Goal: Obtain resource: Download file/media

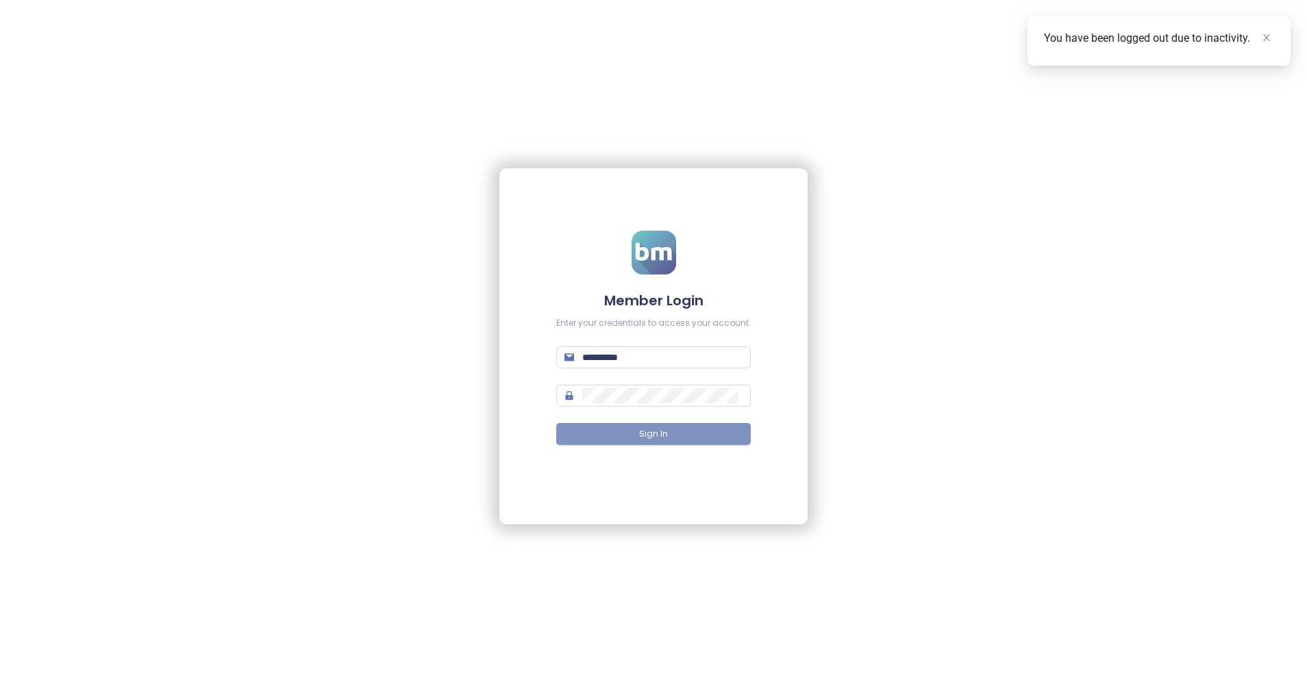
click at [660, 433] on span "Sign In" at bounding box center [653, 434] width 29 height 13
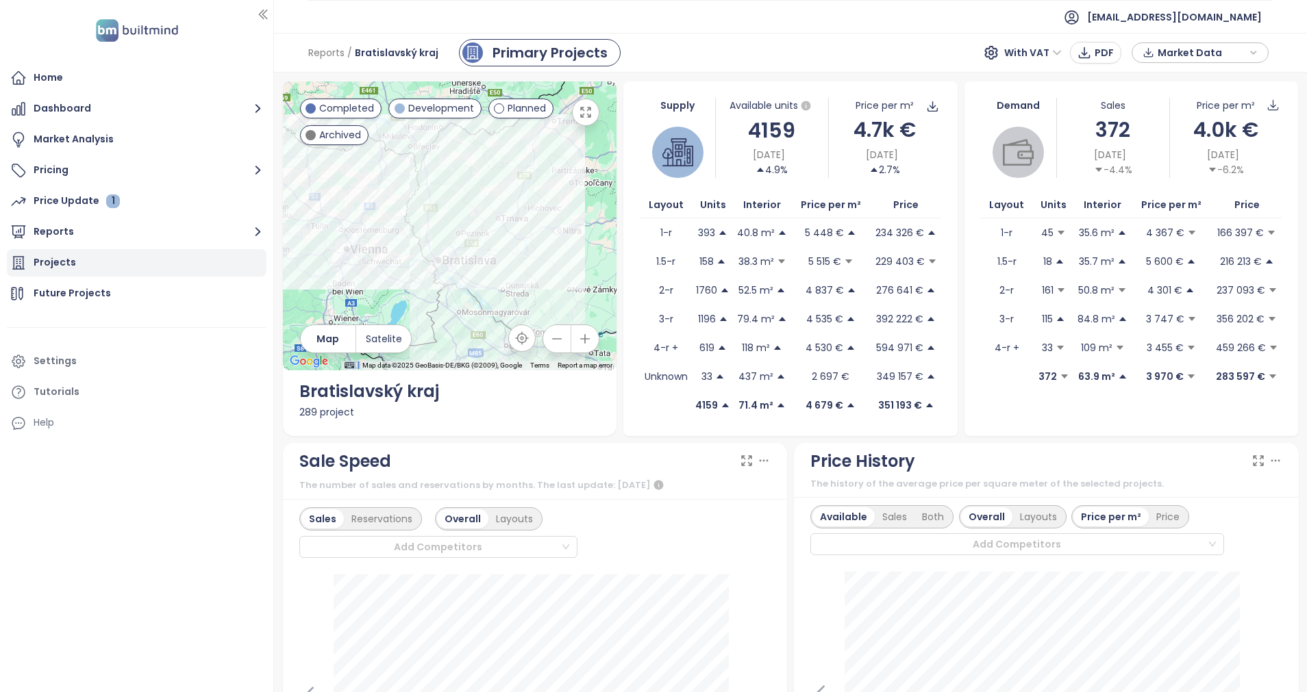
click at [63, 266] on div "Projects" at bounding box center [55, 262] width 42 height 17
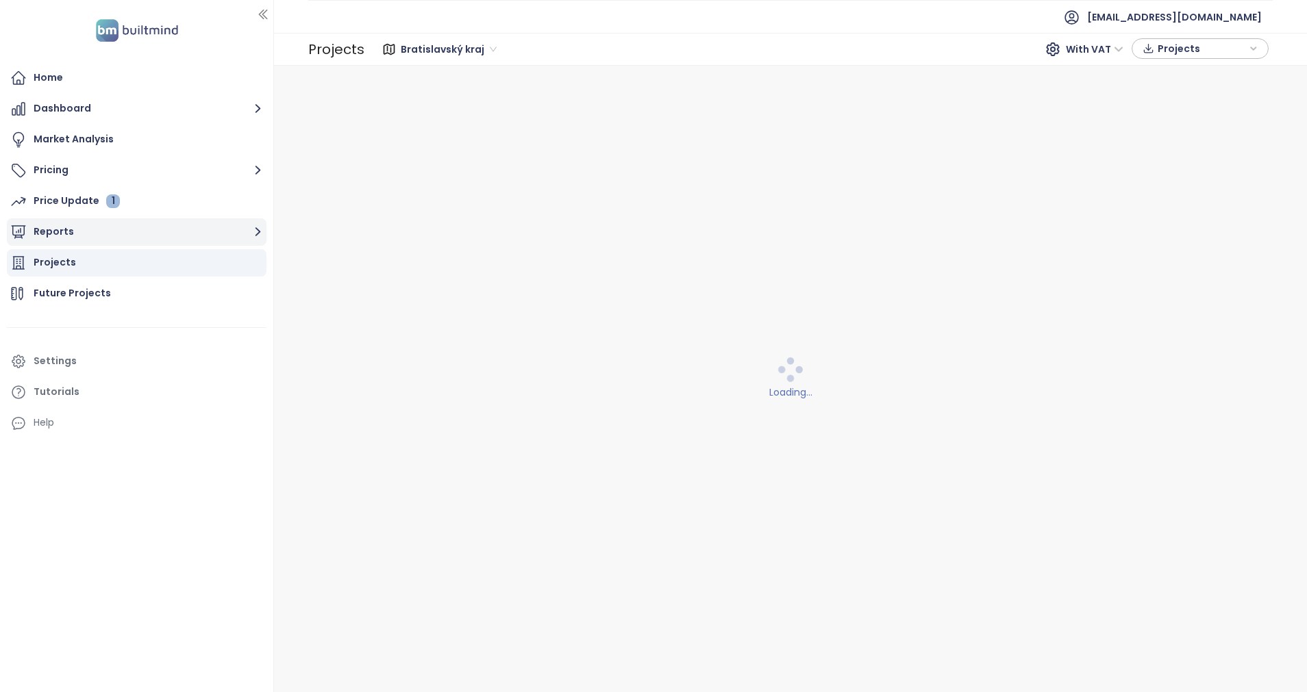
click at [61, 228] on button "Reports" at bounding box center [137, 231] width 260 height 27
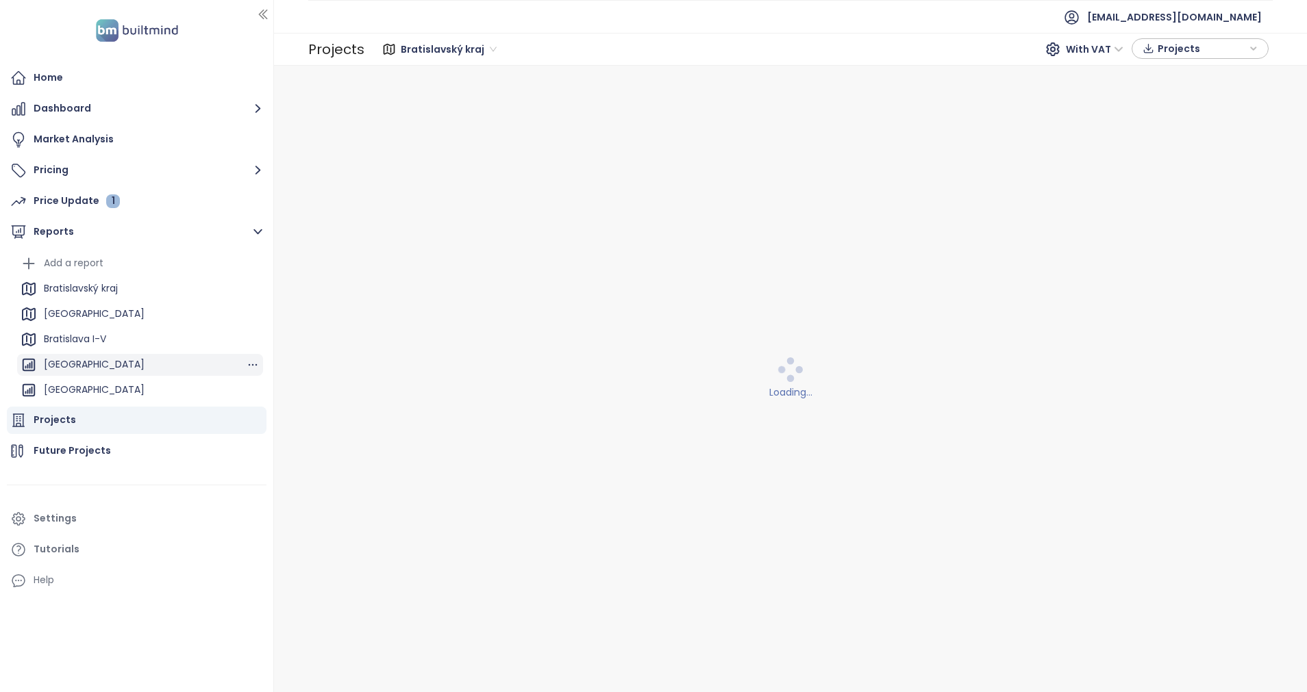
click at [102, 364] on div "[GEOGRAPHIC_DATA]" at bounding box center [94, 364] width 101 height 17
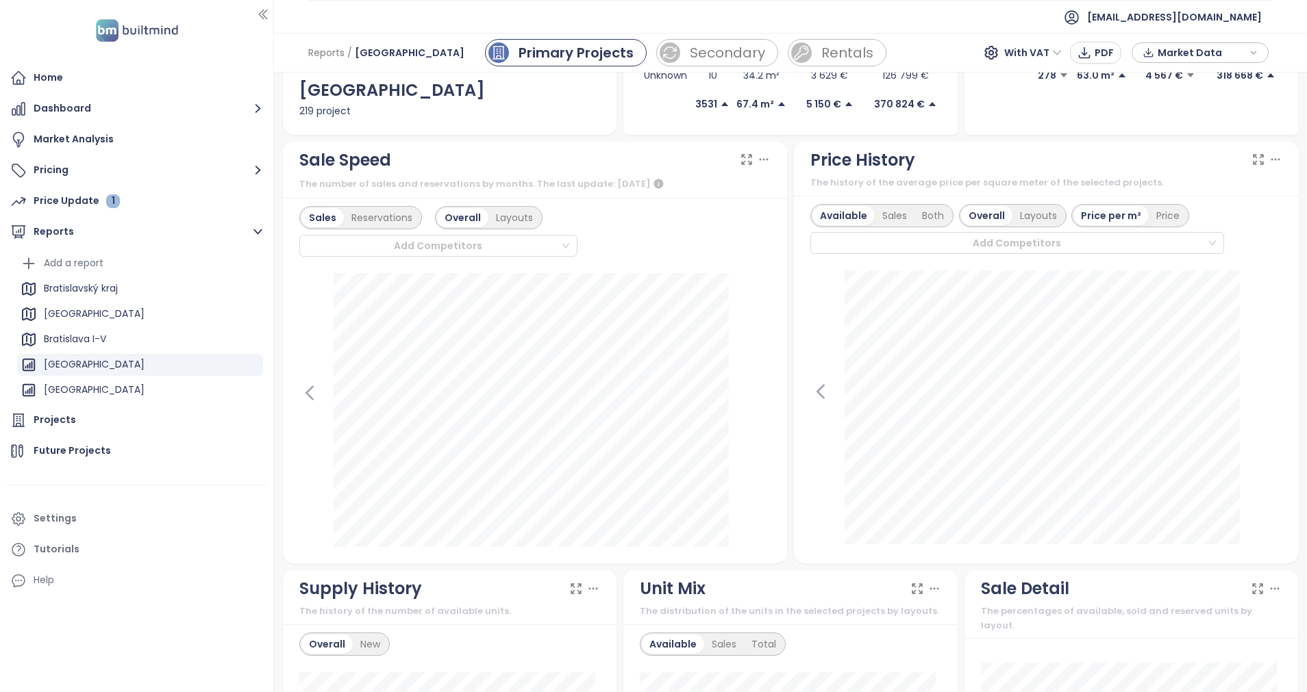
scroll to position [308, 0]
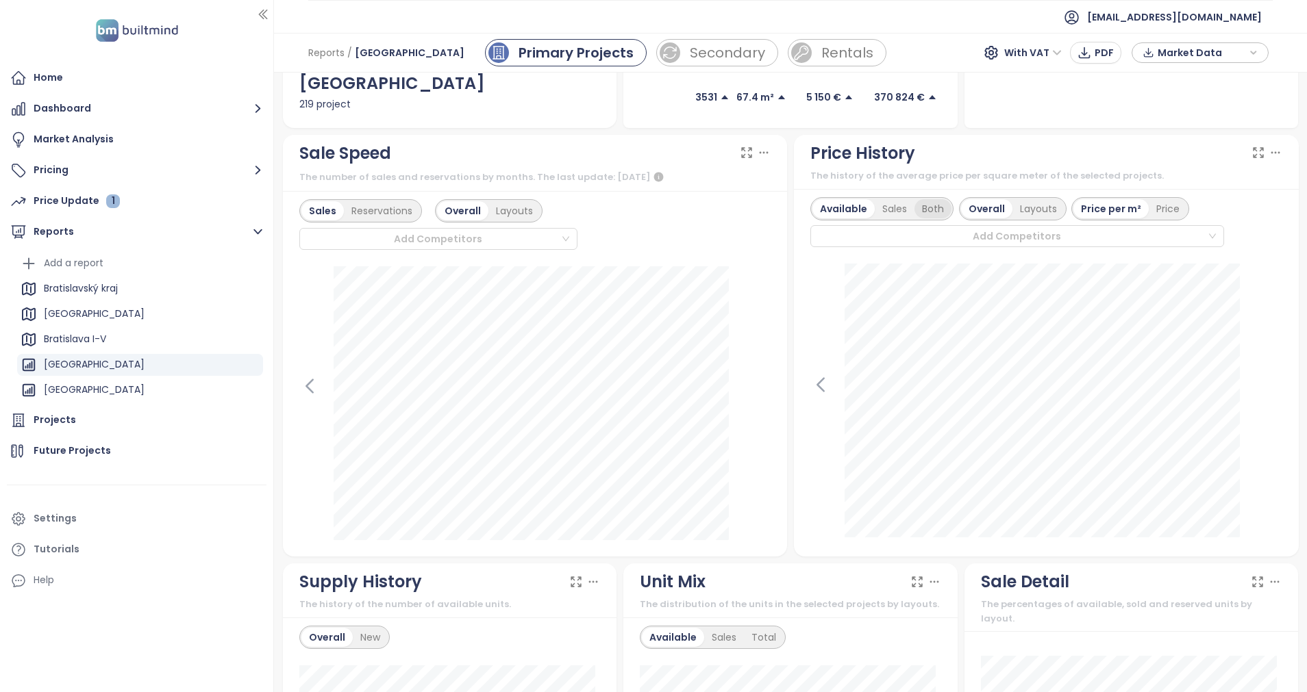
click at [922, 212] on div "Both" at bounding box center [932, 208] width 37 height 19
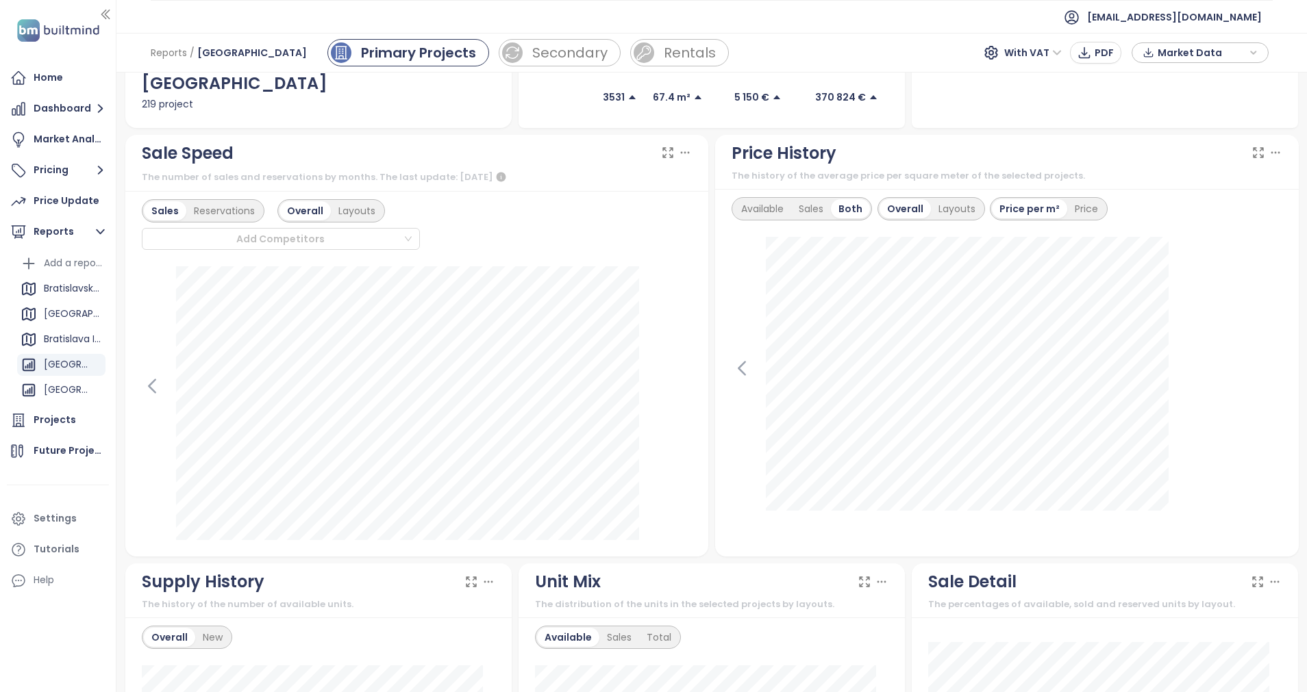
drag, startPoint x: 270, startPoint y: 367, endPoint x: 116, endPoint y: 346, distance: 154.8
click at [116, 346] on div "Home Dashboard Market Analysis Pricing Price Update 1 Reports Add a report [GEO…" at bounding box center [58, 346] width 116 height 692
click at [1055, 50] on span "With VAT" at bounding box center [1033, 52] width 58 height 21
click at [1044, 102] on div "Without VAT" at bounding box center [1043, 101] width 60 height 15
click at [678, 153] on icon at bounding box center [685, 153] width 14 height 14
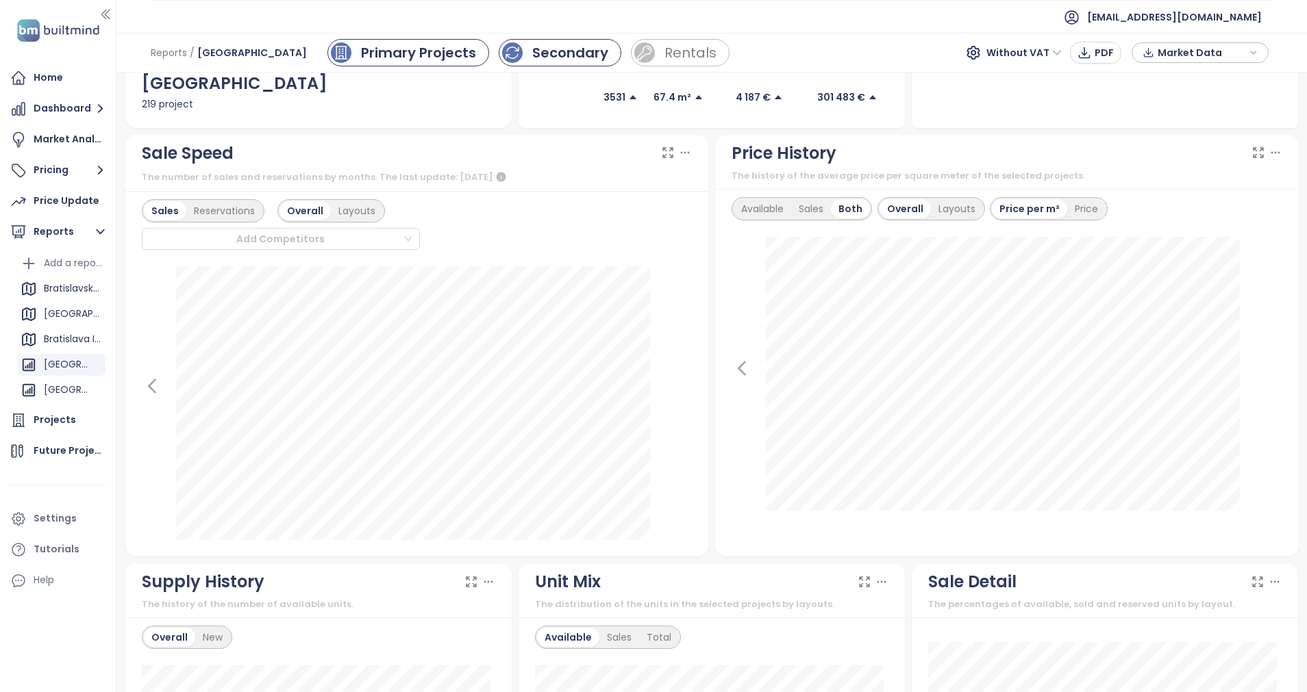
click at [552, 57] on div "Secondary" at bounding box center [570, 52] width 76 height 21
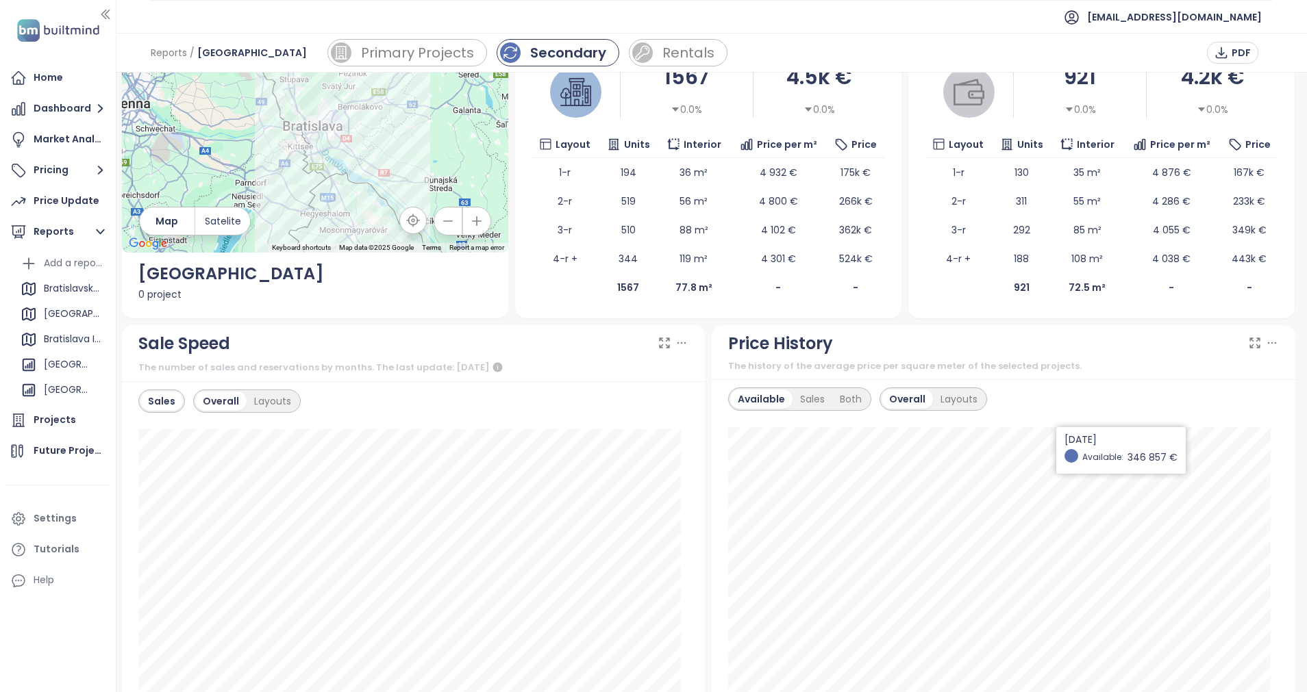
scroll to position [308, 0]
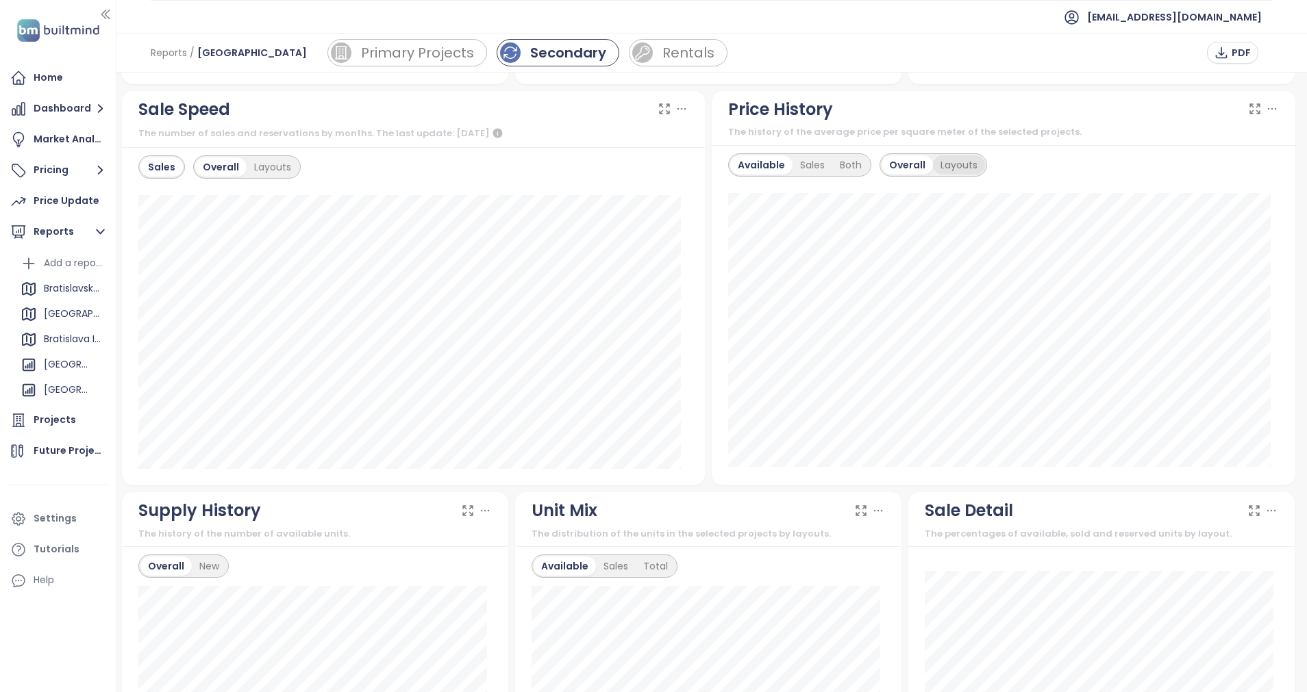
click at [955, 164] on div "Layouts" at bounding box center [959, 164] width 52 height 19
click at [807, 163] on div "Sales" at bounding box center [812, 164] width 40 height 19
click at [855, 163] on div "Overall" at bounding box center [866, 164] width 49 height 19
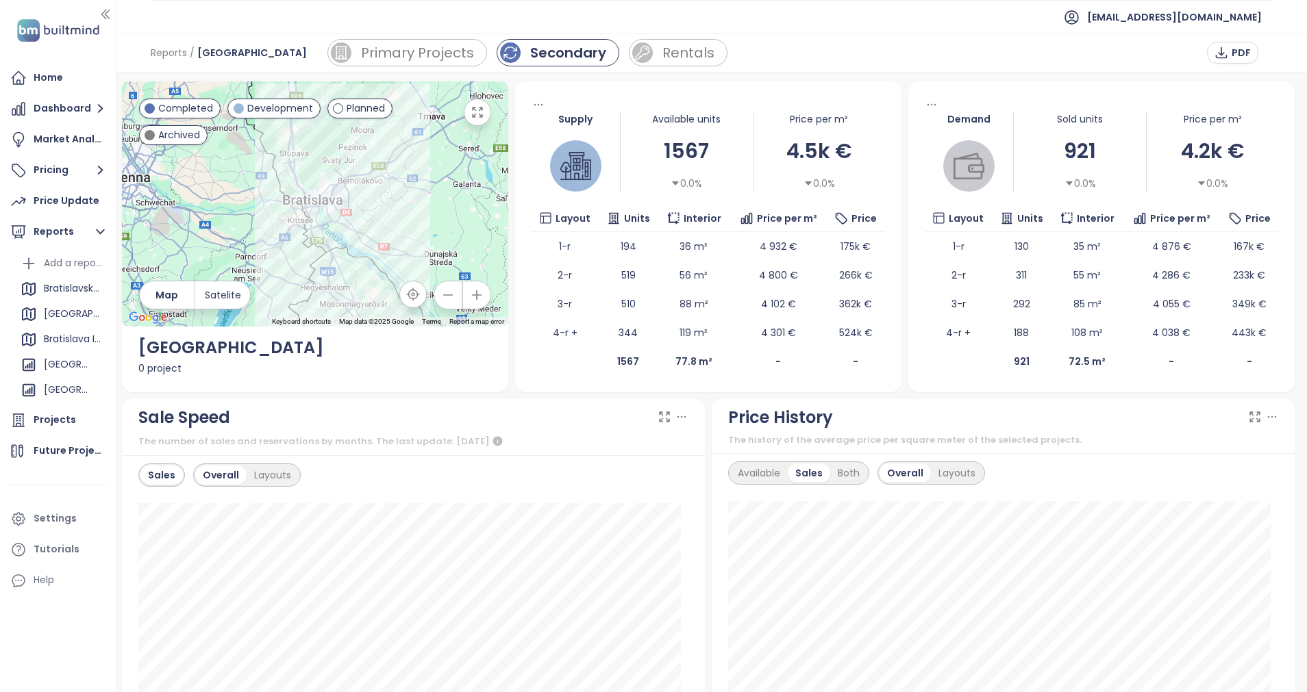
click at [1203, 186] on div "0.0%" at bounding box center [1211, 183] width 31 height 15
click at [809, 184] on div "0.0%" at bounding box center [818, 183] width 31 height 15
click at [803, 179] on icon "caret-down" at bounding box center [808, 184] width 10 height 10
click at [77, 514] on div "Settings" at bounding box center [58, 518] width 102 height 27
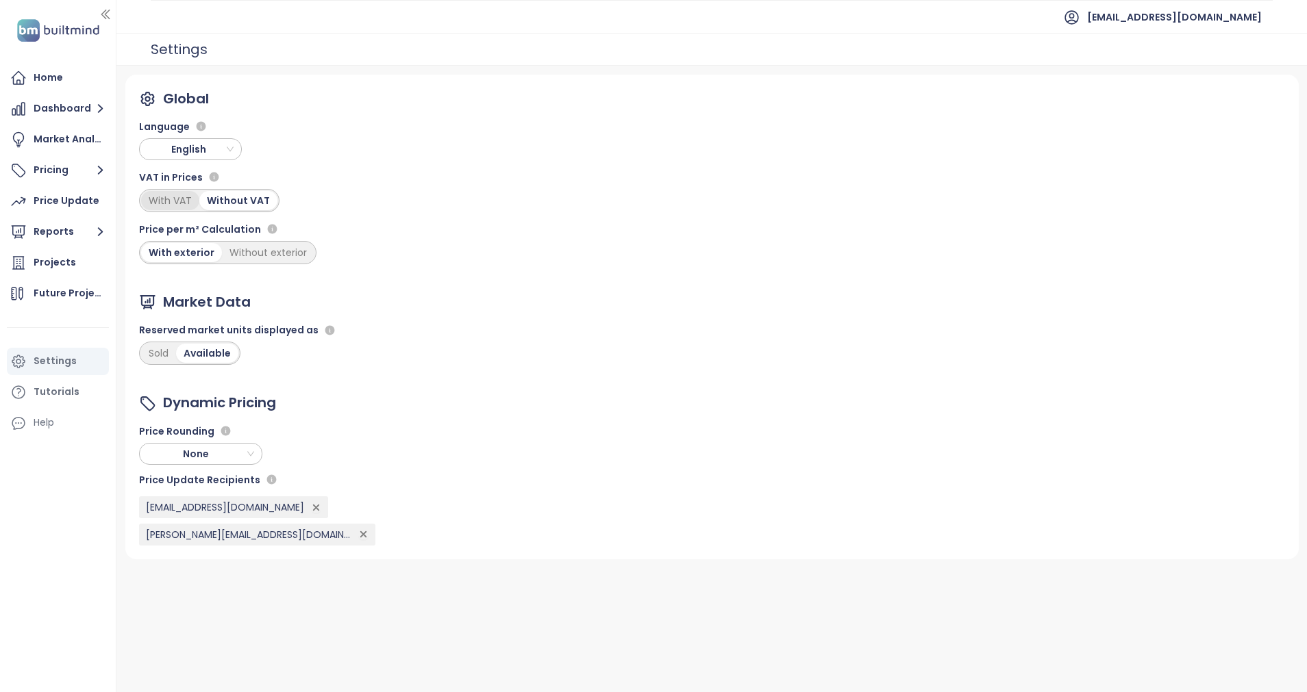
click at [174, 202] on div "With VAT" at bounding box center [170, 200] width 58 height 19
click at [60, 263] on div "Projects" at bounding box center [55, 262] width 42 height 17
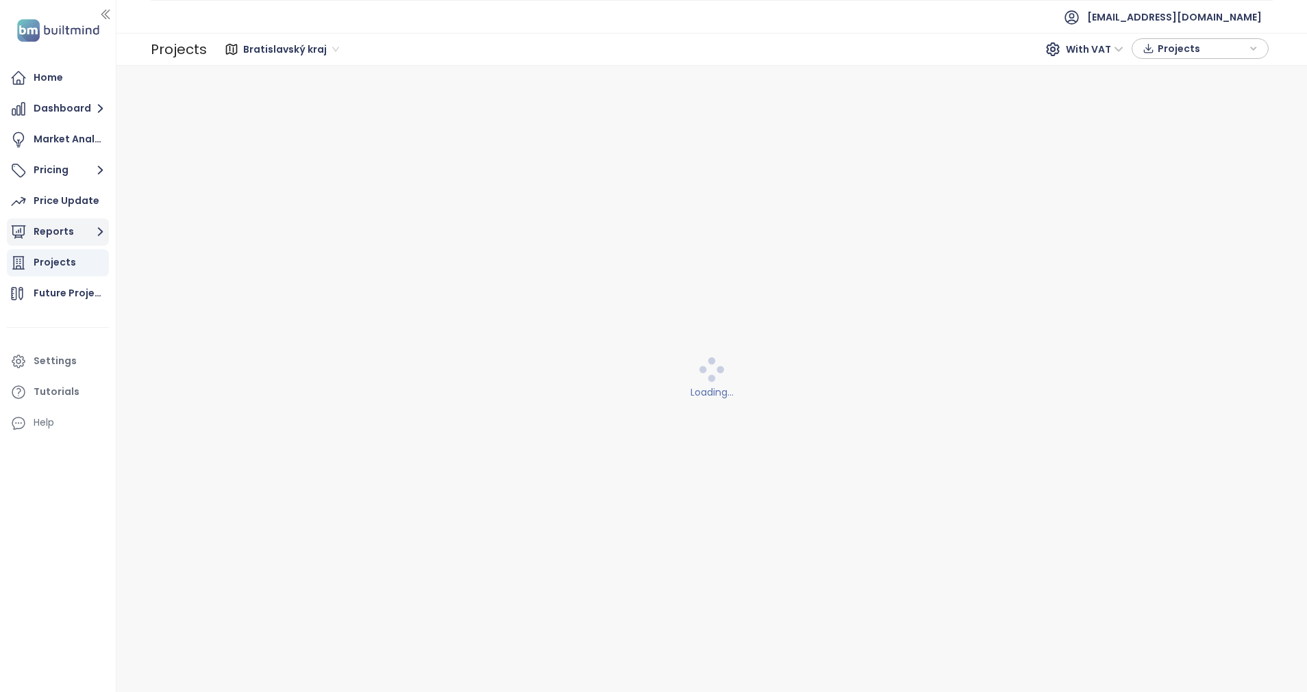
click at [60, 233] on button "Reports" at bounding box center [58, 231] width 102 height 27
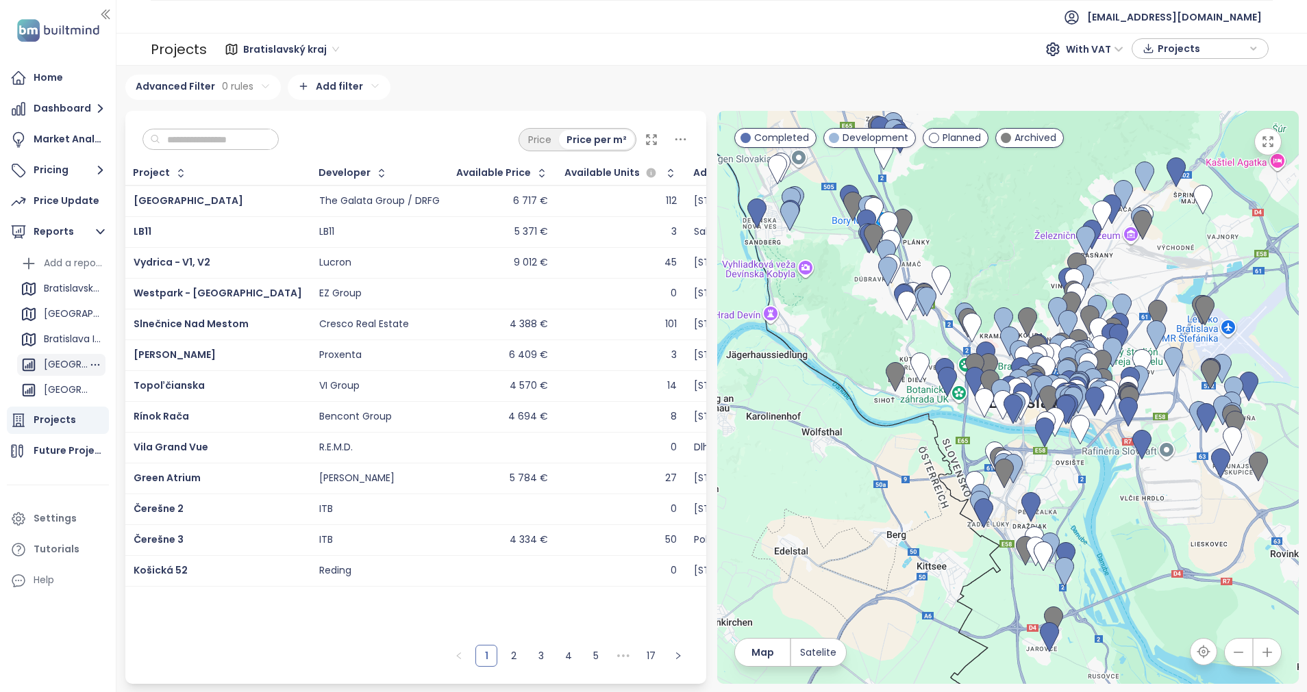
click at [48, 358] on div "[GEOGRAPHIC_DATA]" at bounding box center [66, 364] width 45 height 17
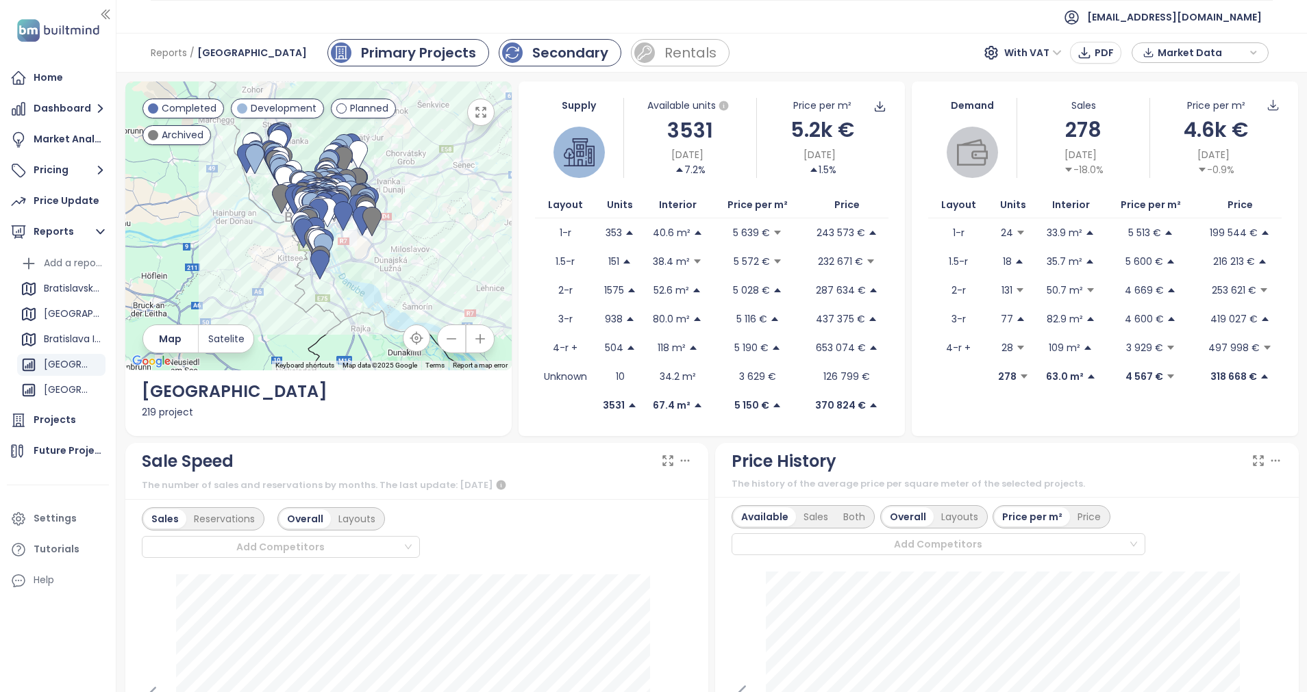
click at [532, 55] on div "Secondary" at bounding box center [570, 52] width 76 height 21
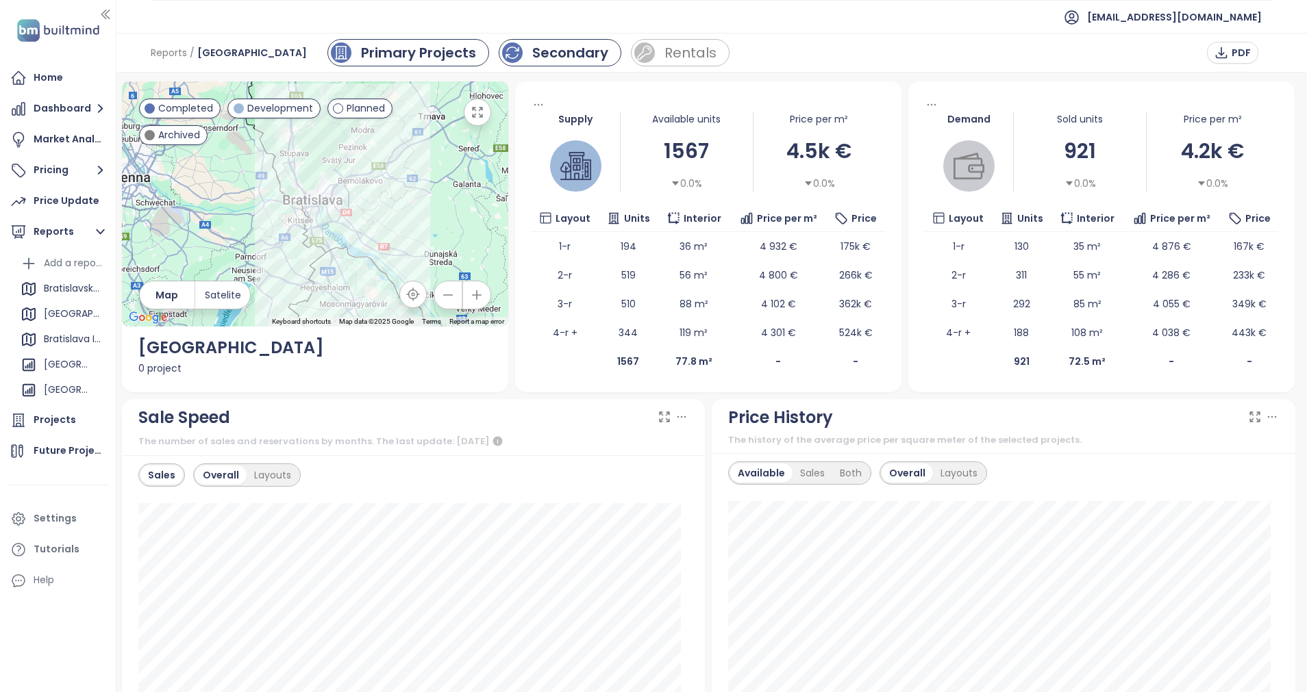
click at [370, 55] on div "Primary Projects" at bounding box center [418, 52] width 115 height 21
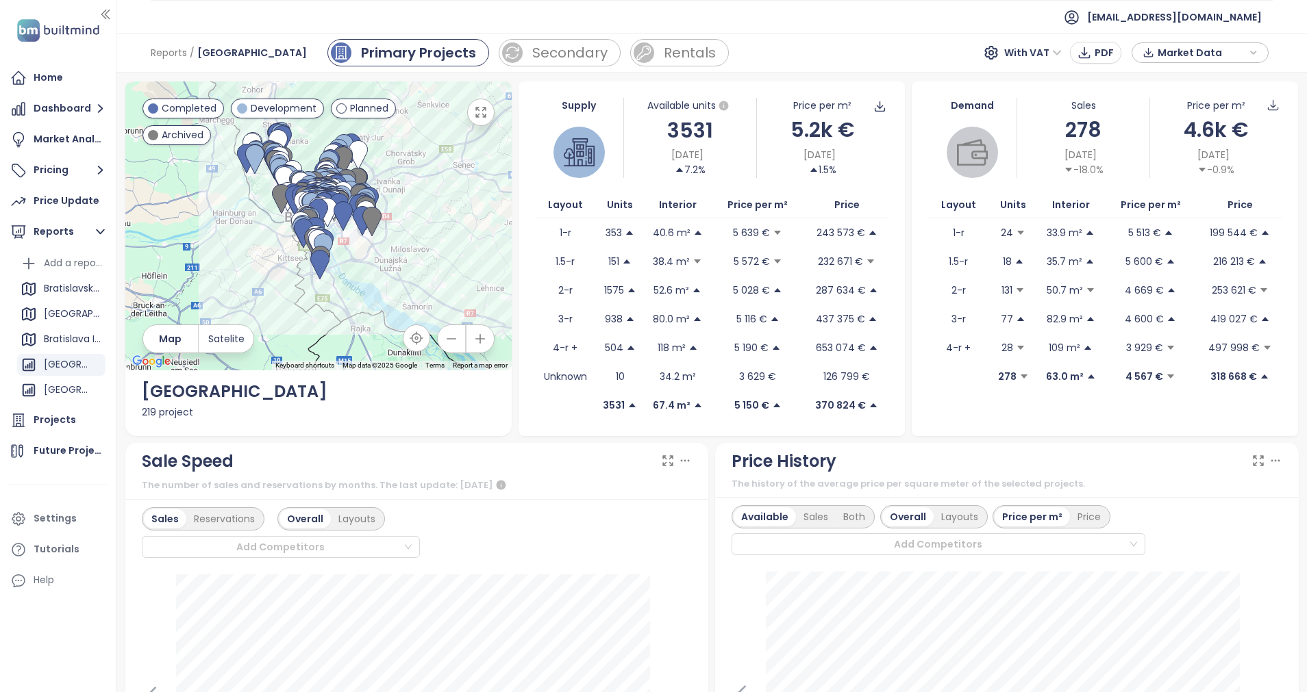
click at [679, 457] on icon at bounding box center [685, 461] width 14 height 14
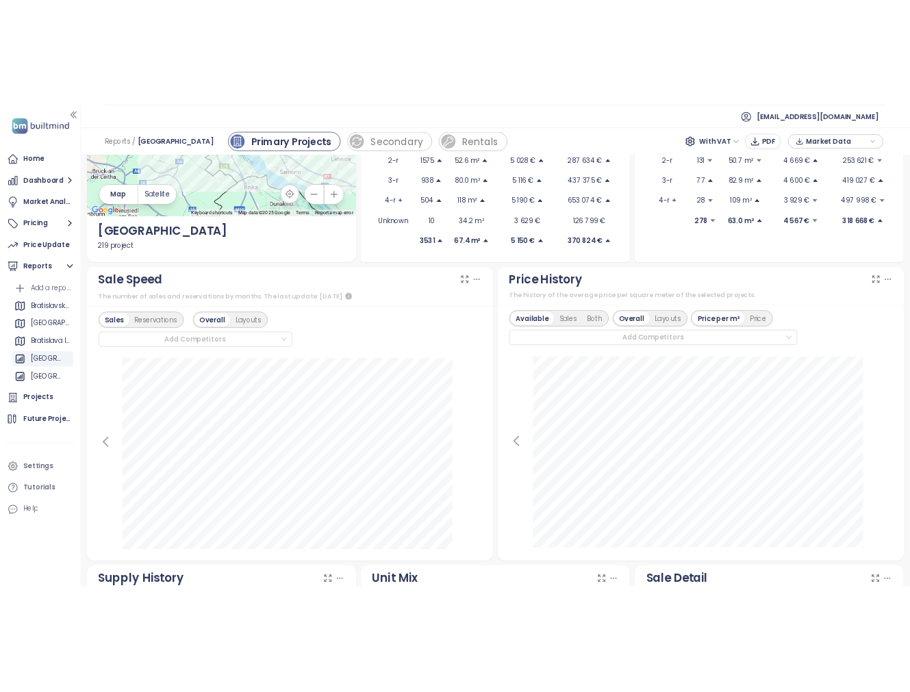
scroll to position [411, 0]
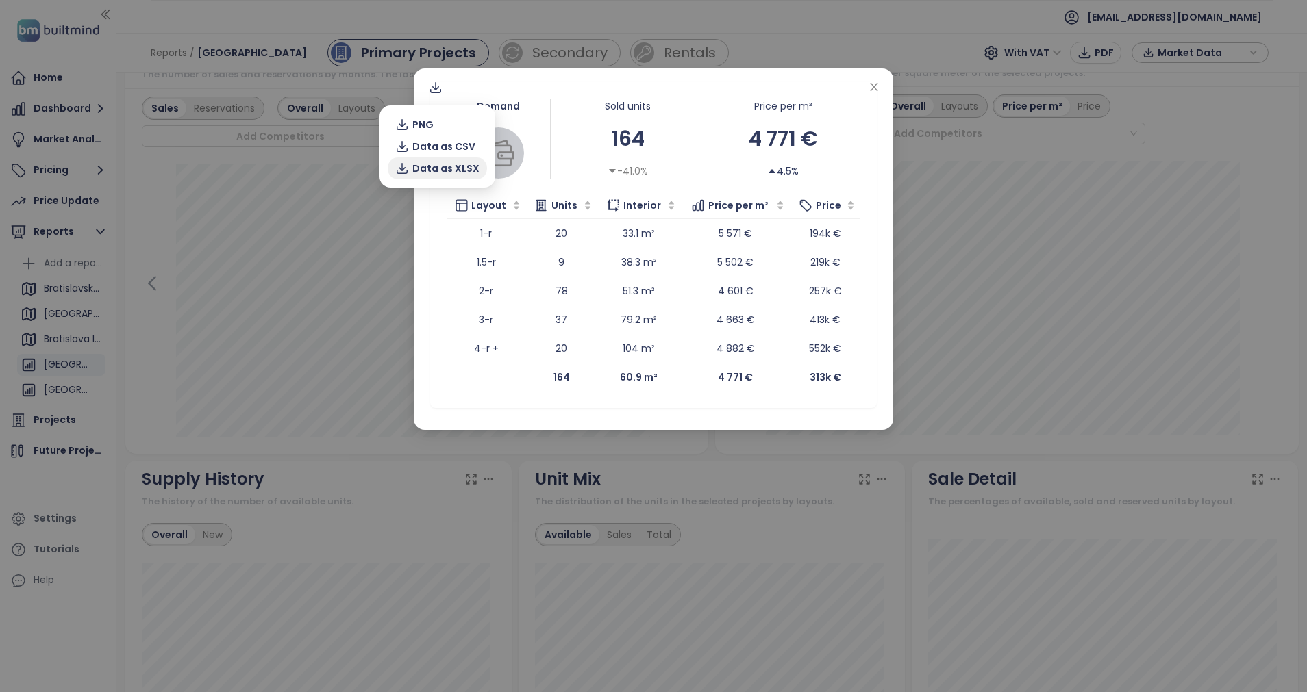
click at [461, 170] on span "Data as XLSX" at bounding box center [445, 168] width 67 height 15
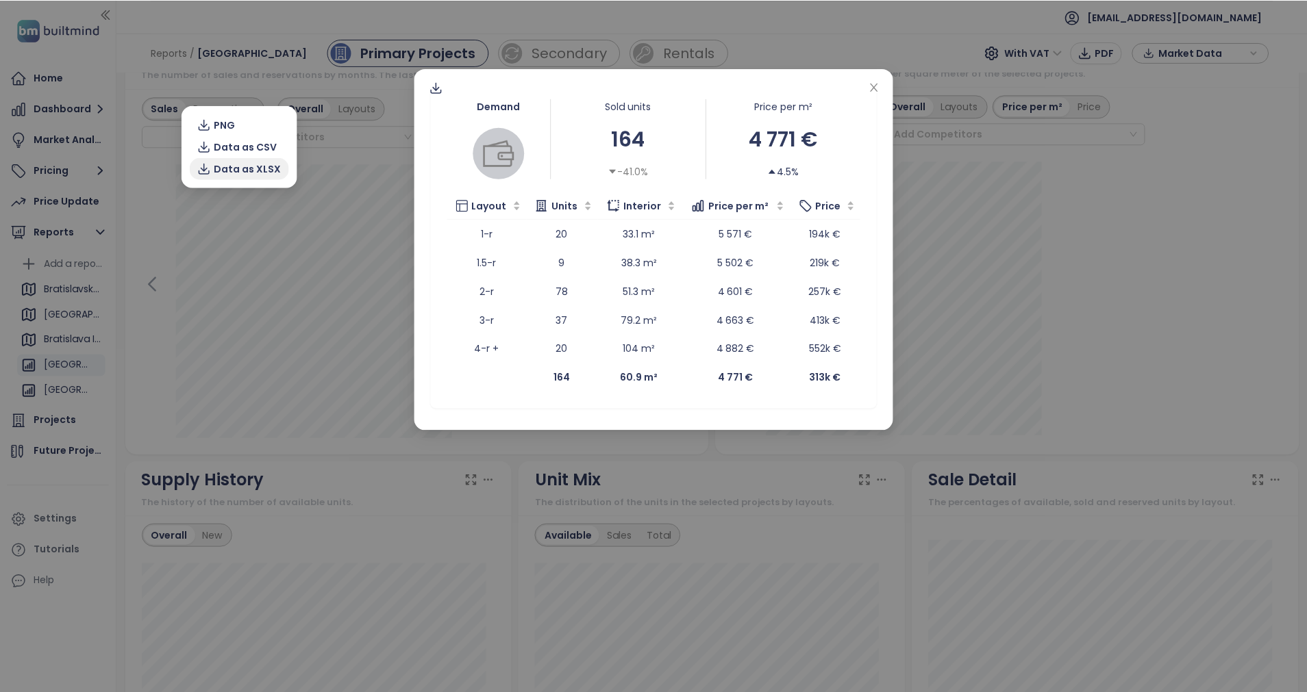
scroll to position [409, 0]
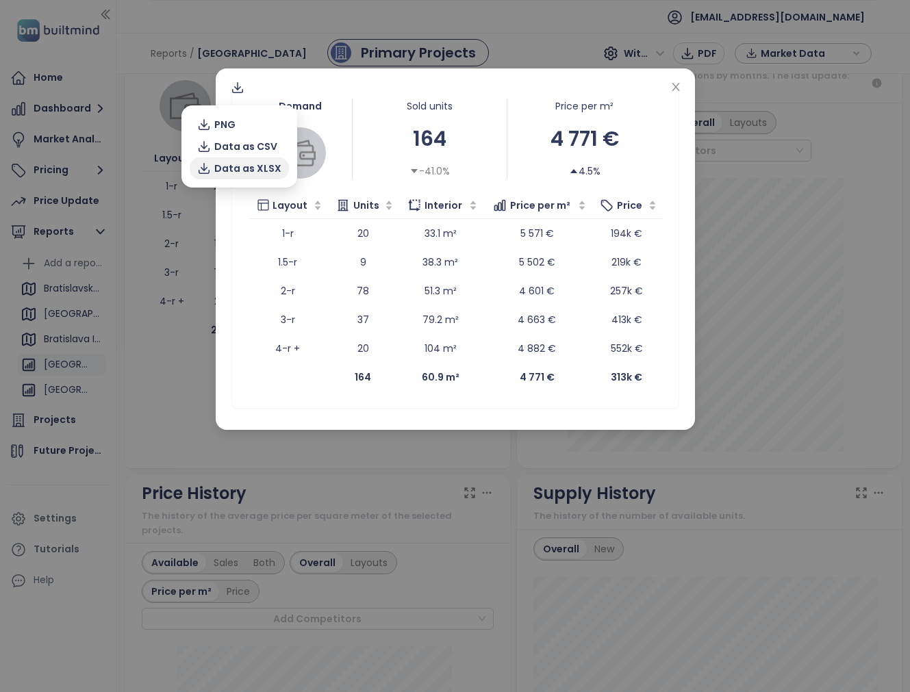
click at [266, 170] on span "Data as XLSX" at bounding box center [247, 168] width 67 height 15
click at [674, 85] on icon "close" at bounding box center [676, 87] width 8 height 8
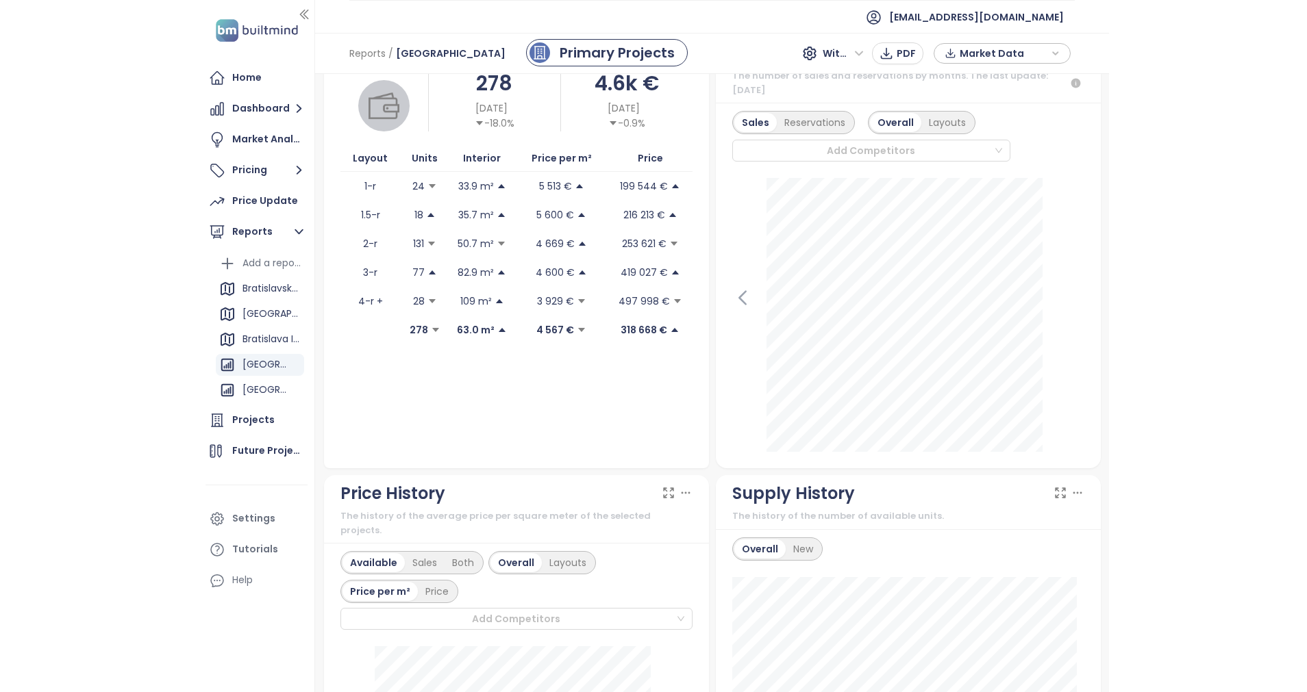
scroll to position [411, 0]
